Goal: Information Seeking & Learning: Find specific fact

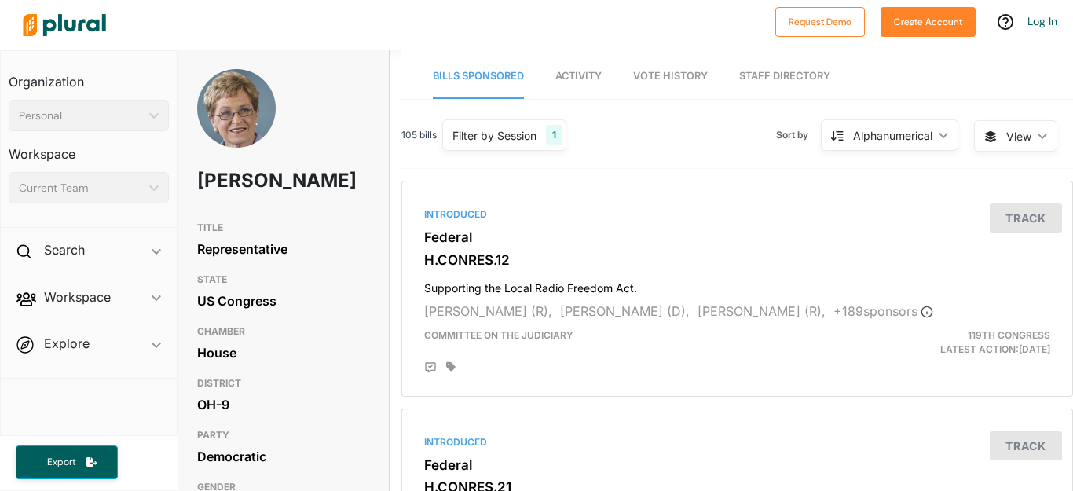
click at [784, 79] on link "Staff Directory" at bounding box center [784, 76] width 91 height 45
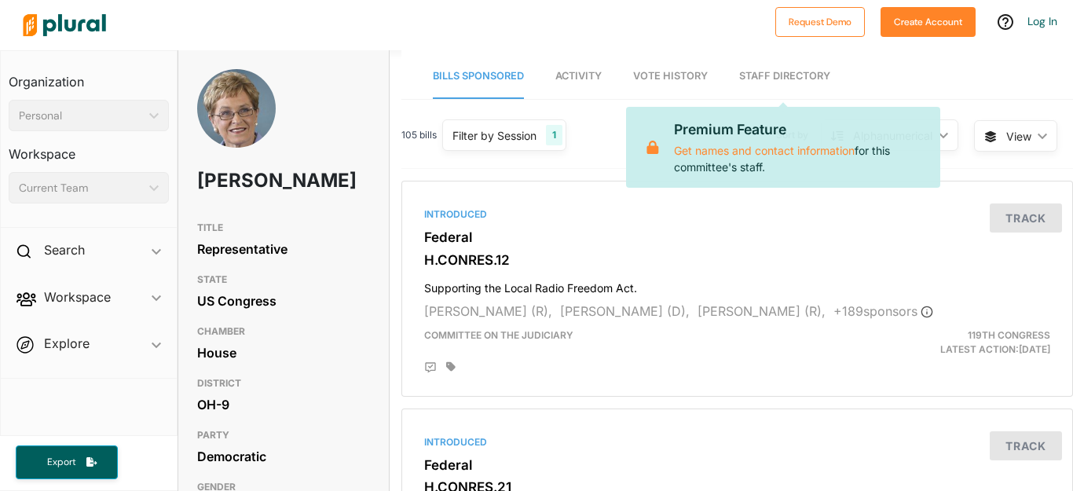
click at [784, 79] on link "Staff Directory" at bounding box center [784, 76] width 91 height 45
click at [782, 70] on link "Staff Directory" at bounding box center [784, 76] width 91 height 45
click at [791, 72] on link "Staff Directory" at bounding box center [784, 76] width 91 height 45
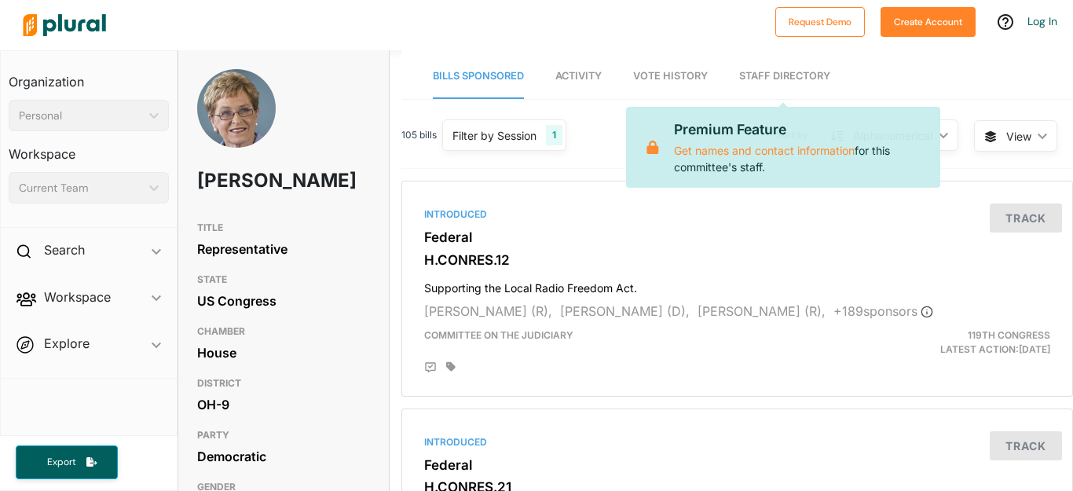
click at [102, 189] on div "Current Team" at bounding box center [81, 188] width 124 height 17
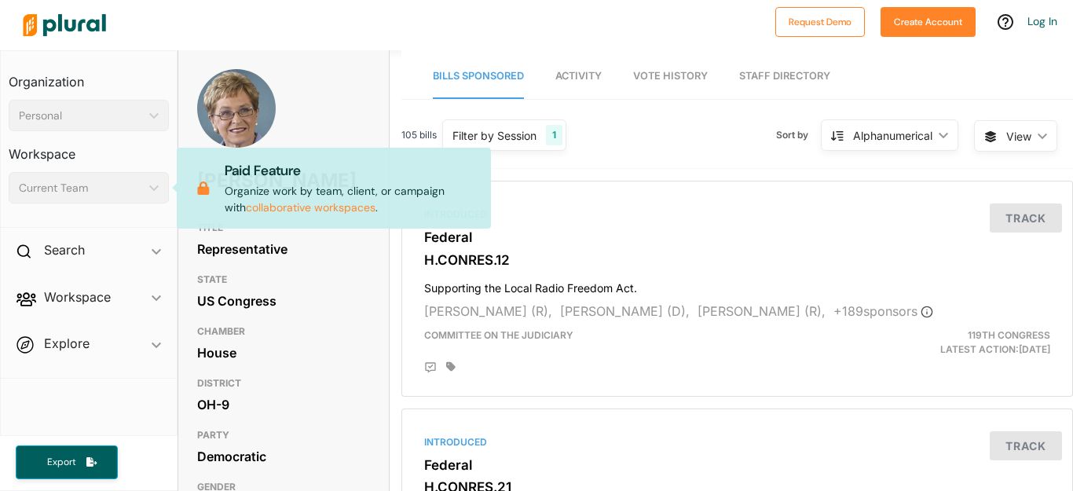
click at [160, 185] on div "Current Team ic_keyboard_arrow_down" at bounding box center [89, 187] width 160 height 31
